Goal: Navigation & Orientation: Find specific page/section

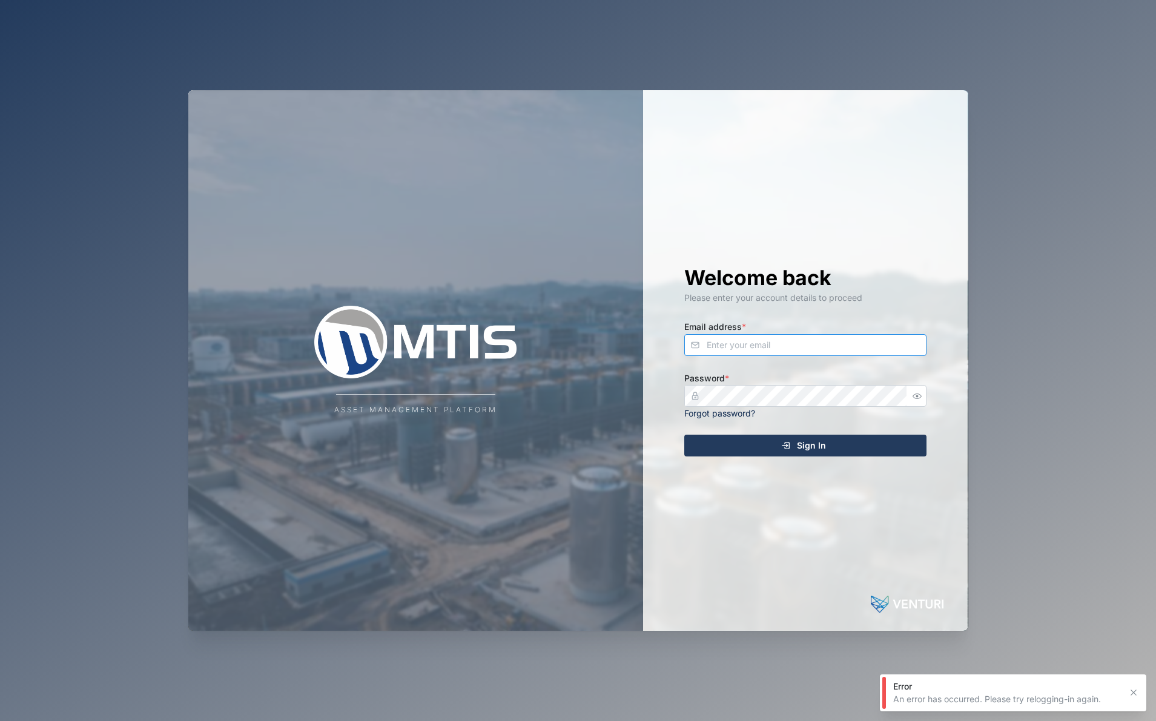
type input "[EMAIL_ADDRESS][DOMAIN_NAME]"
click at [805, 444] on button "Sign In" at bounding box center [805, 446] width 242 height 22
